Goal: Task Accomplishment & Management: Manage account settings

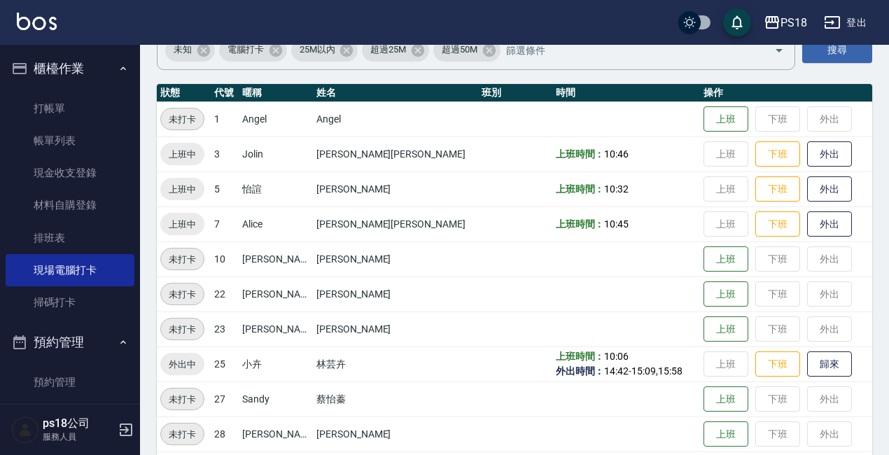
scroll to position [104, 0]
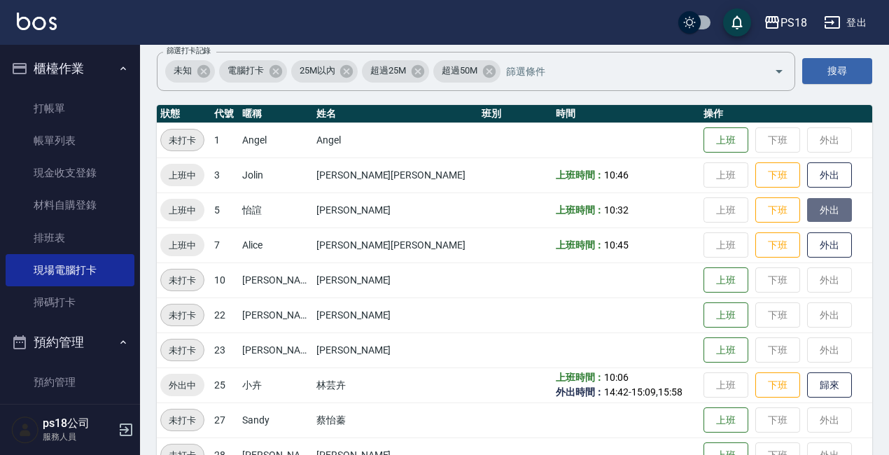
click at [807, 204] on button "外出" at bounding box center [829, 210] width 45 height 25
click at [807, 382] on button "歸來" at bounding box center [829, 385] width 45 height 25
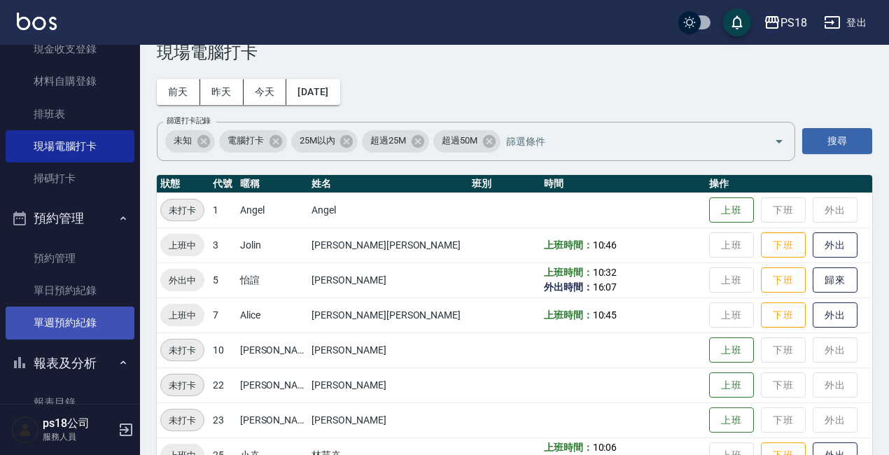
scroll to position [280, 0]
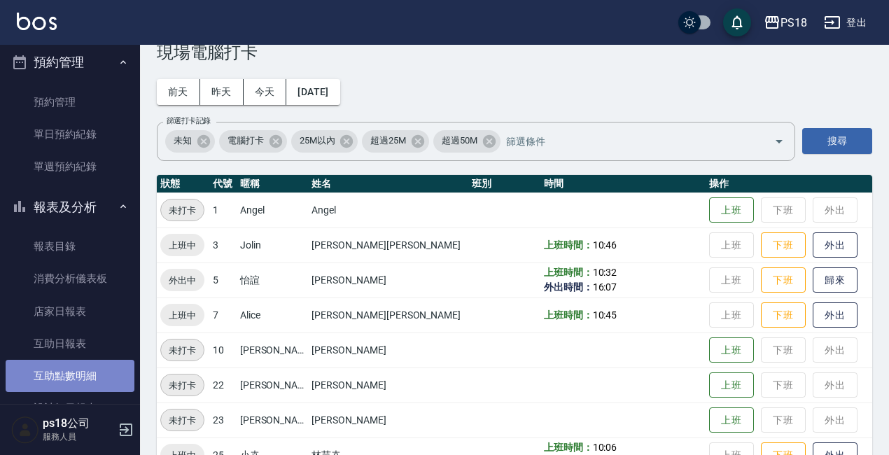
click at [78, 372] on link "互助點數明細" at bounding box center [70, 376] width 129 height 32
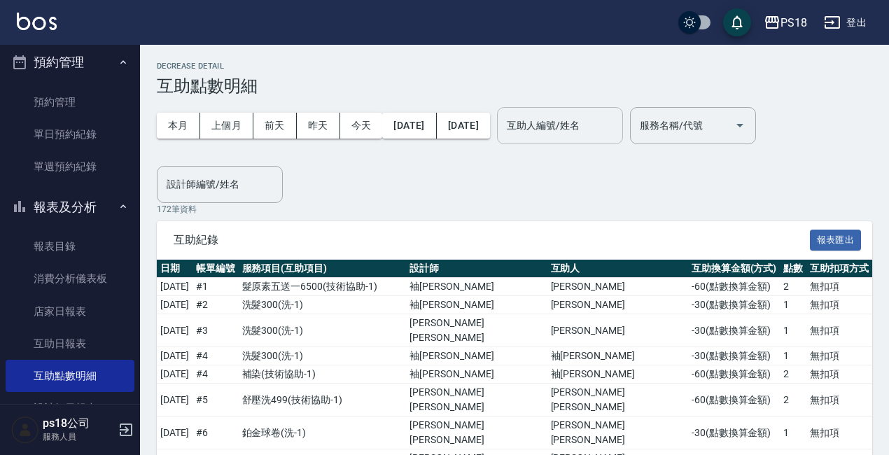
click at [603, 133] on input "互助人編號/姓名" at bounding box center [559, 125] width 113 height 25
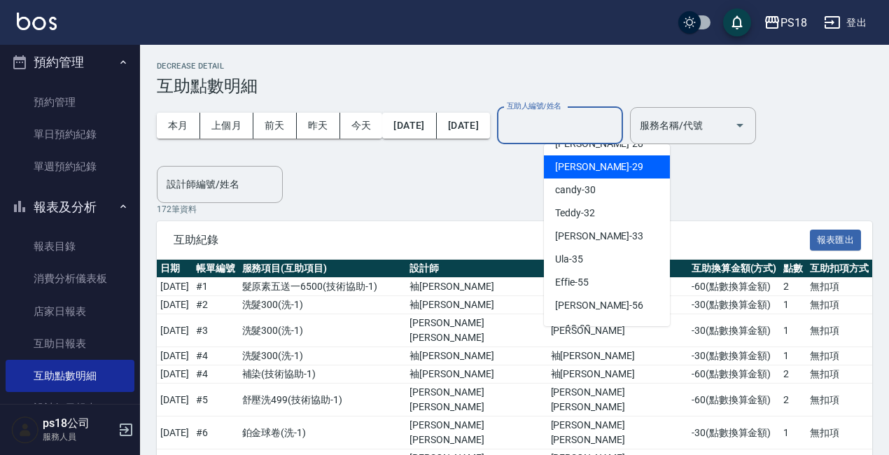
scroll to position [337, 0]
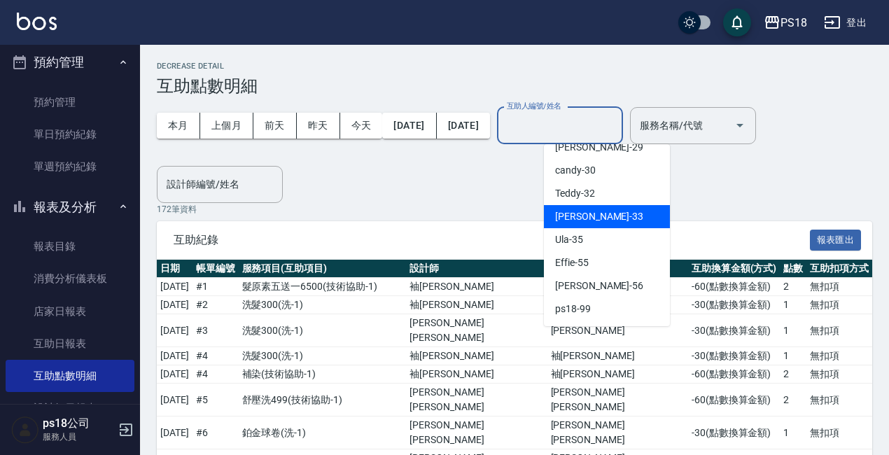
click at [588, 211] on span "[PERSON_NAME] -33" at bounding box center [599, 216] width 88 height 15
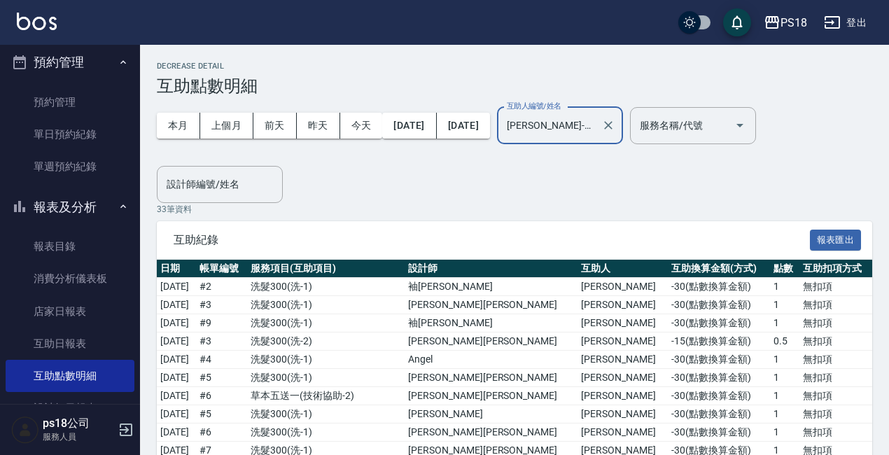
click at [596, 125] on input "[PERSON_NAME]-33" at bounding box center [549, 125] width 92 height 25
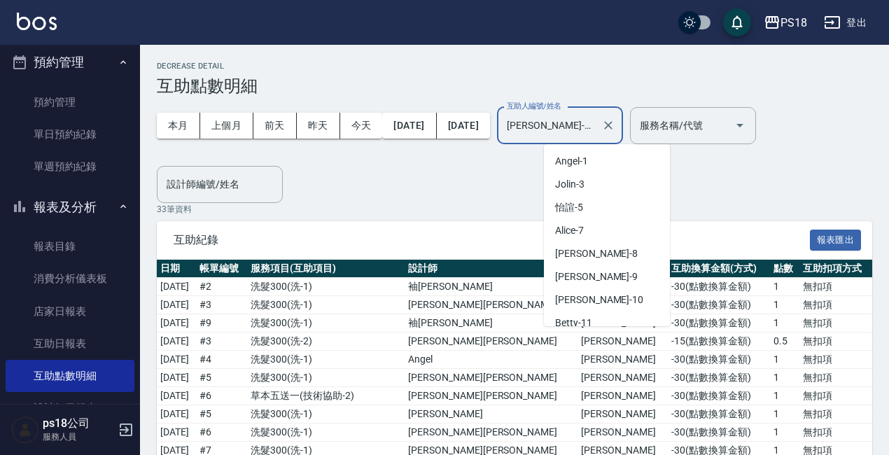
scroll to position [239, 0]
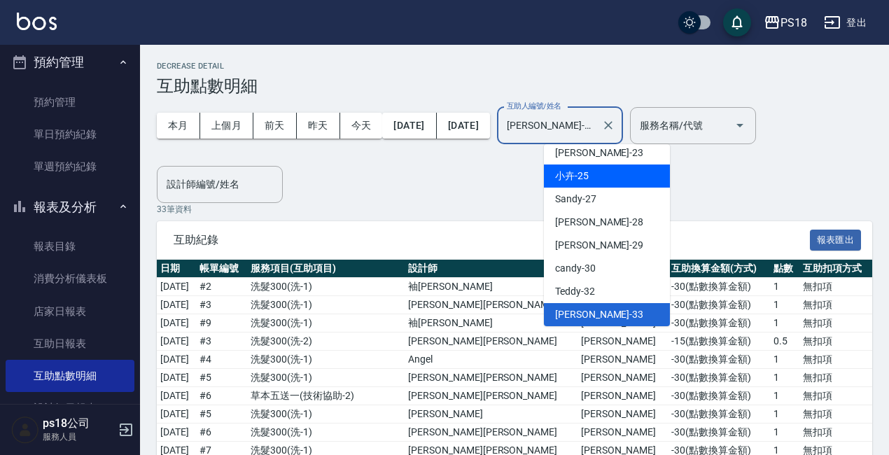
click at [587, 179] on span "小卉 -25" at bounding box center [572, 176] width 34 height 15
type input "小卉-25"
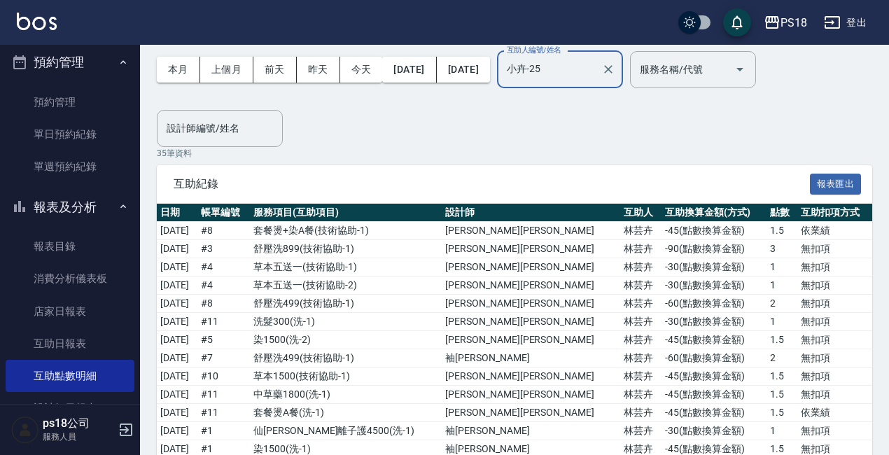
scroll to position [22, 0]
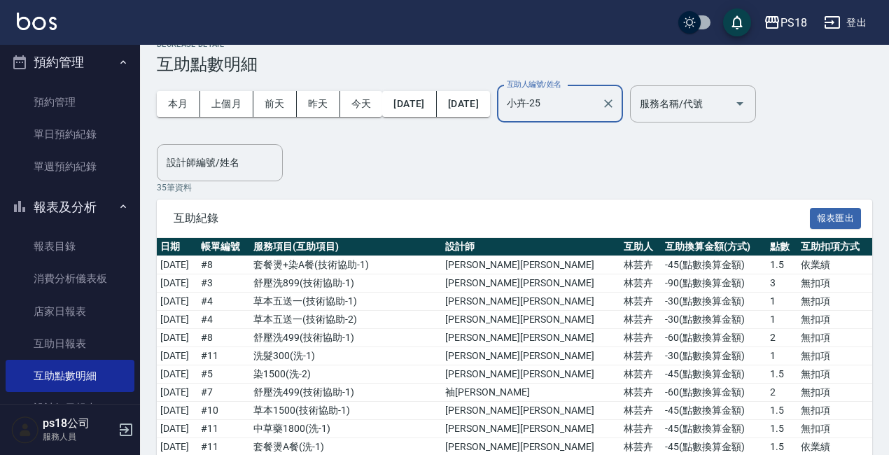
click at [615, 97] on icon "Clear" at bounding box center [608, 104] width 14 height 14
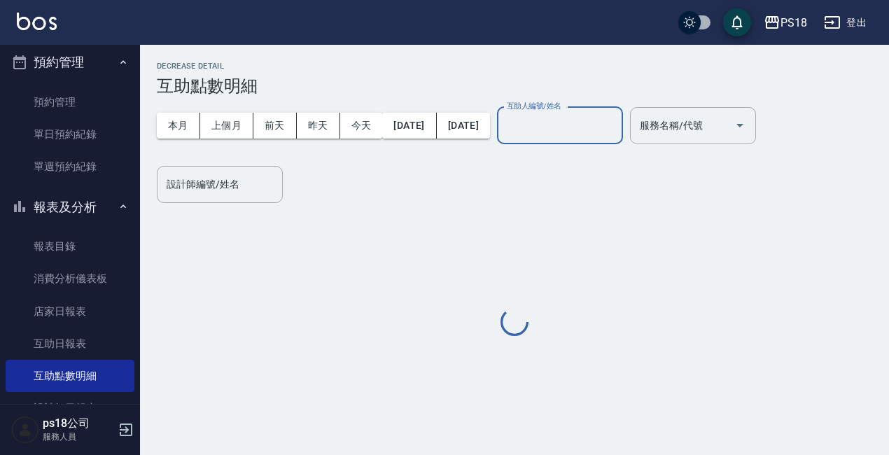
scroll to position [0, 0]
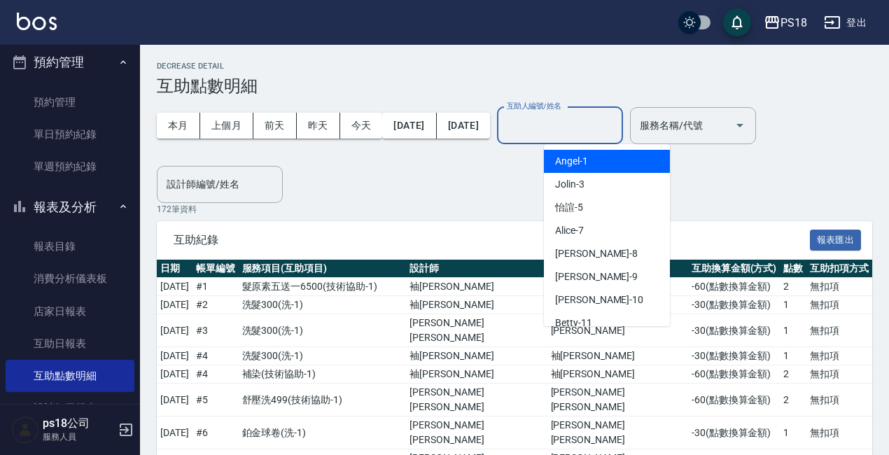
click at [616, 130] on input "互助人編號/姓名" at bounding box center [559, 125] width 113 height 25
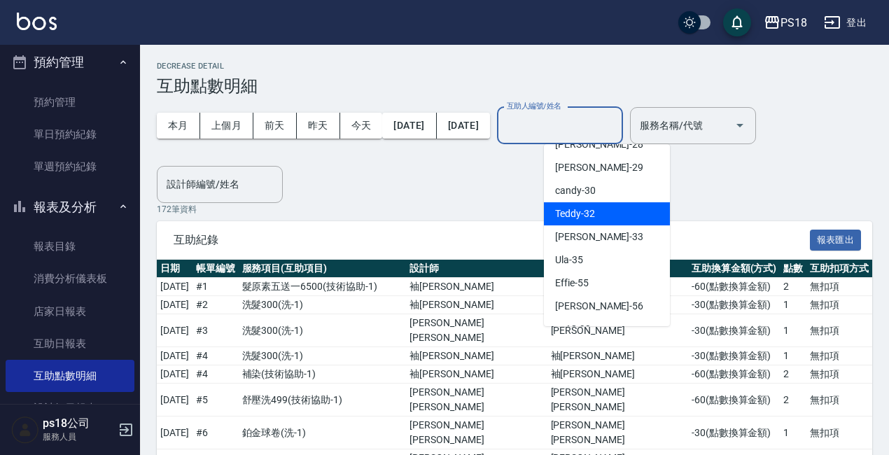
scroll to position [337, 0]
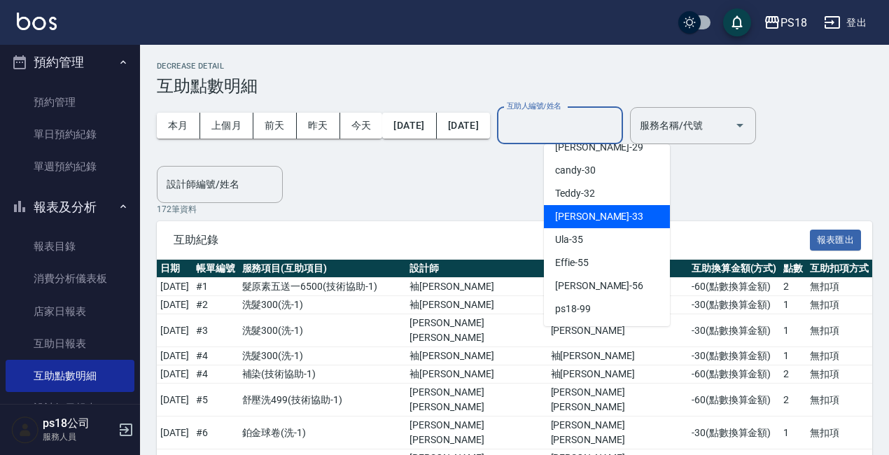
click at [568, 207] on div "[PERSON_NAME] -33" at bounding box center [607, 216] width 126 height 23
type input "[PERSON_NAME]-33"
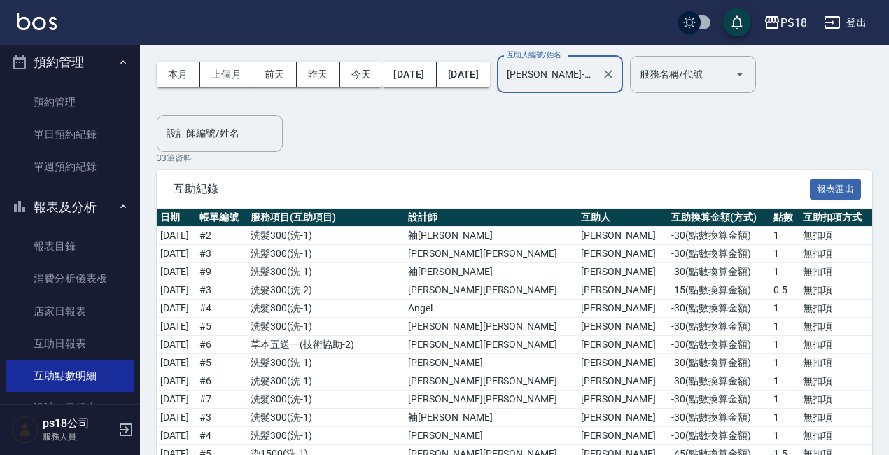
scroll to position [0, 0]
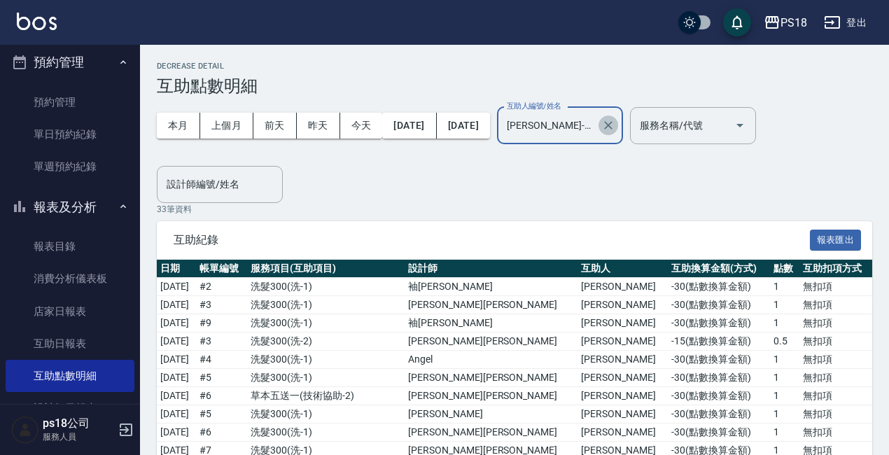
click at [615, 129] on icon "Clear" at bounding box center [608, 125] width 14 height 14
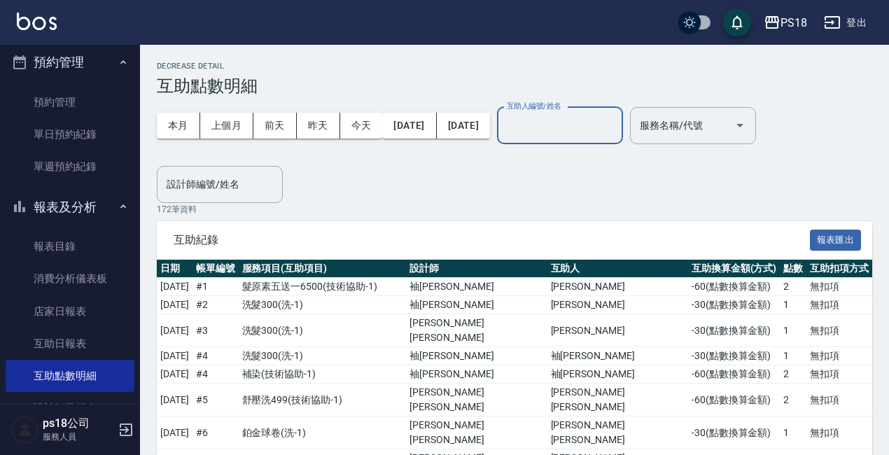
click at [615, 122] on input "互助人編號/姓名" at bounding box center [559, 125] width 113 height 25
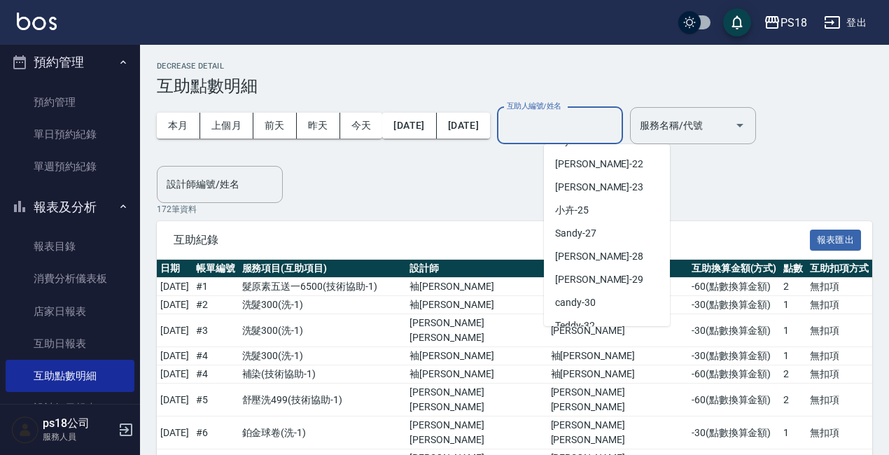
scroll to position [210, 0]
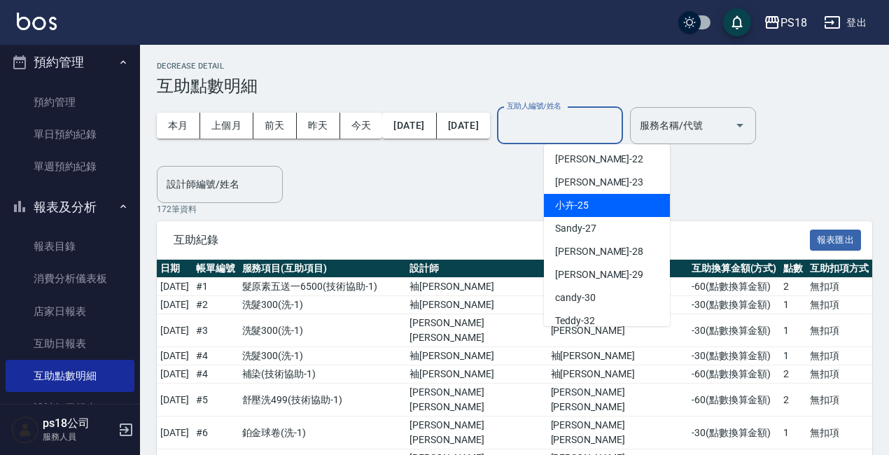
click at [597, 204] on div "小卉 -25" at bounding box center [607, 205] width 126 height 23
type input "小卉-25"
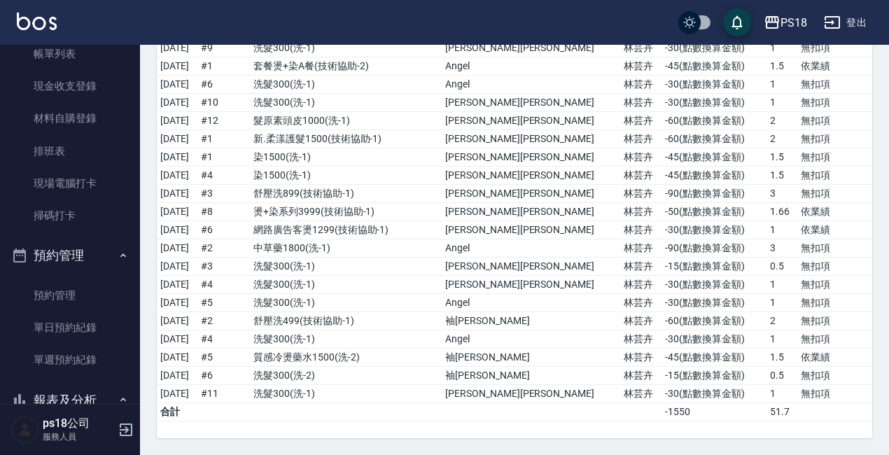
scroll to position [70, 0]
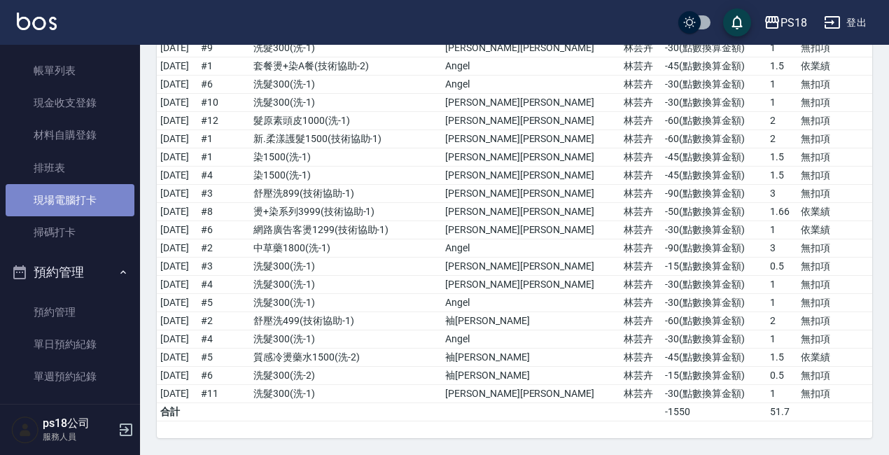
click at [88, 196] on link "現場電腦打卡" at bounding box center [70, 200] width 129 height 32
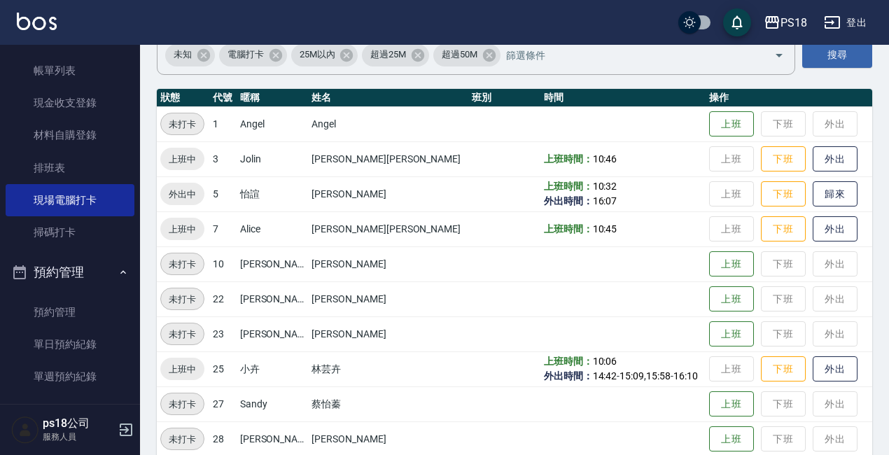
scroll to position [140, 0]
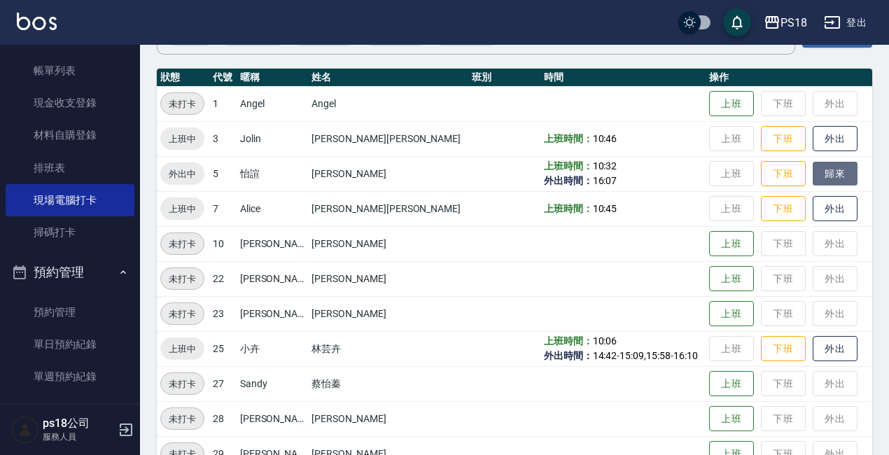
click at [813, 170] on button "歸來" at bounding box center [835, 174] width 45 height 25
